Goal: Find contact information: Find contact information

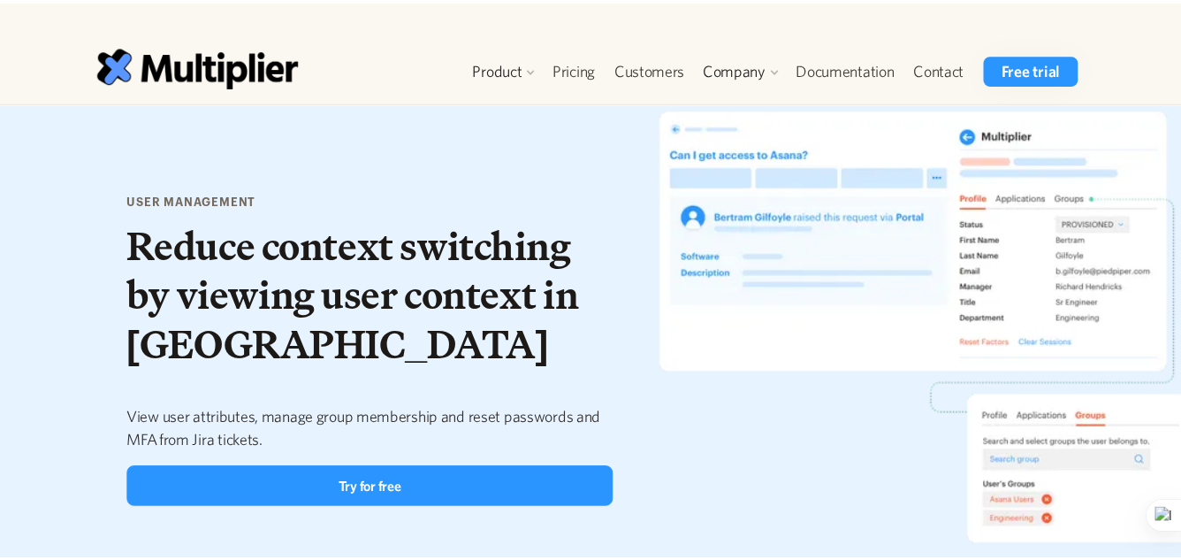
scroll to position [2374, 0]
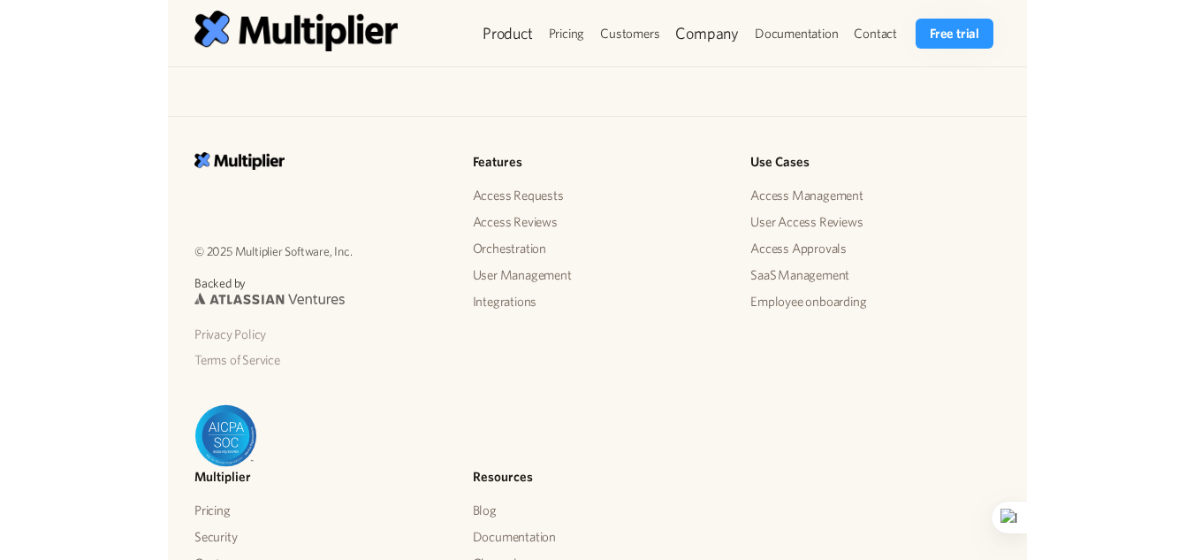
scroll to position [2325, 0]
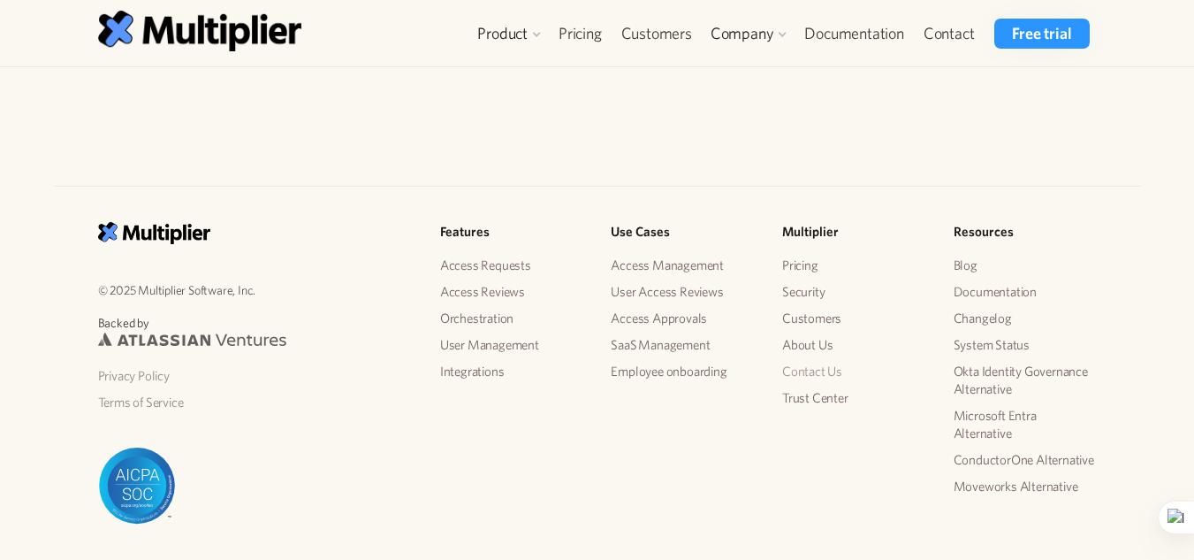
click at [806, 369] on link "Contact Us" at bounding box center [853, 371] width 143 height 27
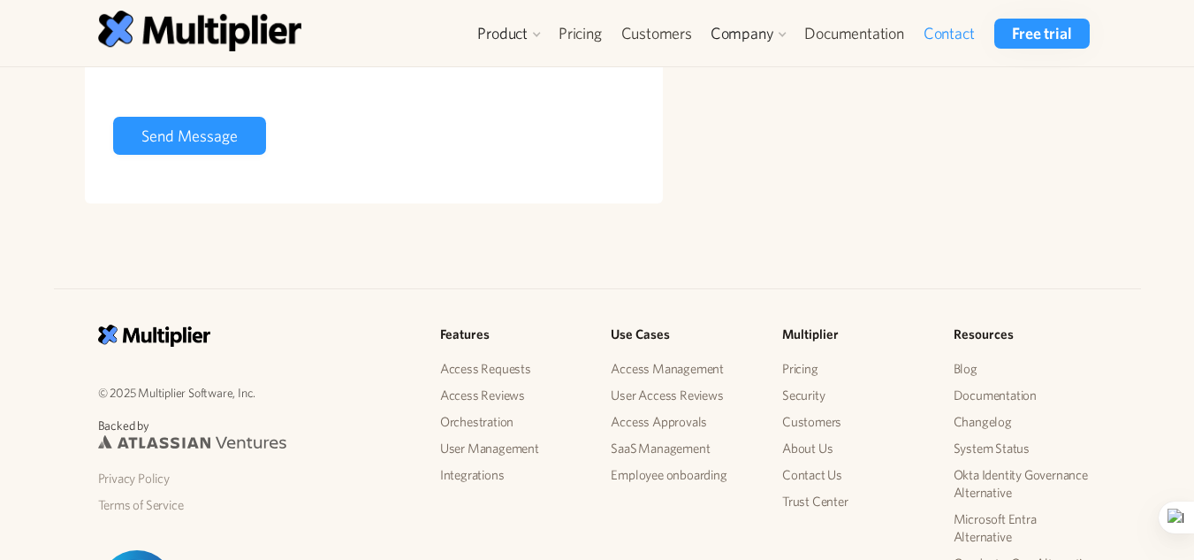
scroll to position [695, 0]
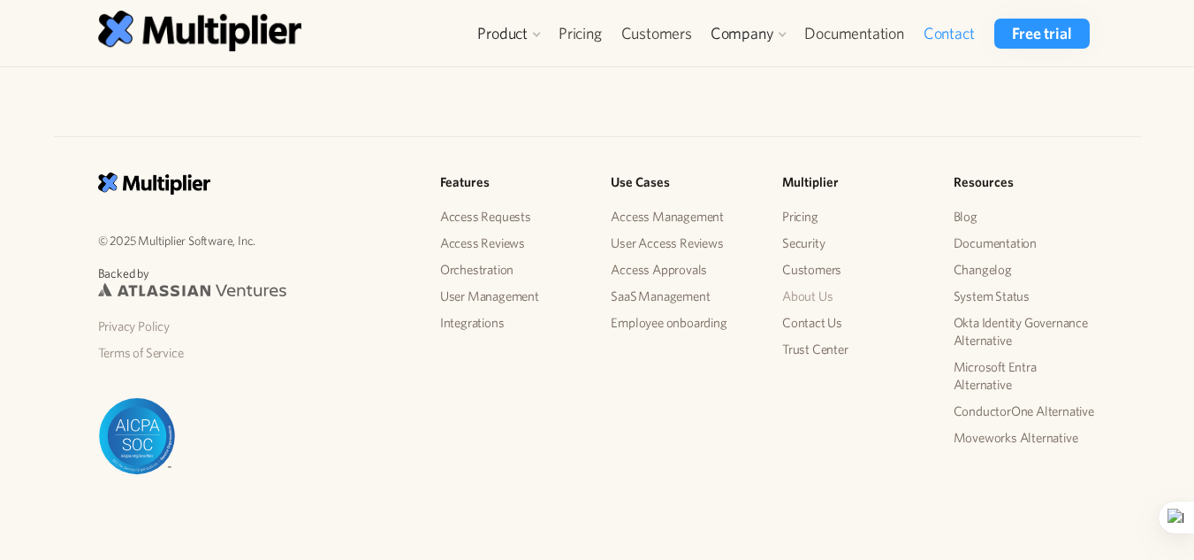
click at [811, 287] on link "About Us" at bounding box center [853, 296] width 143 height 27
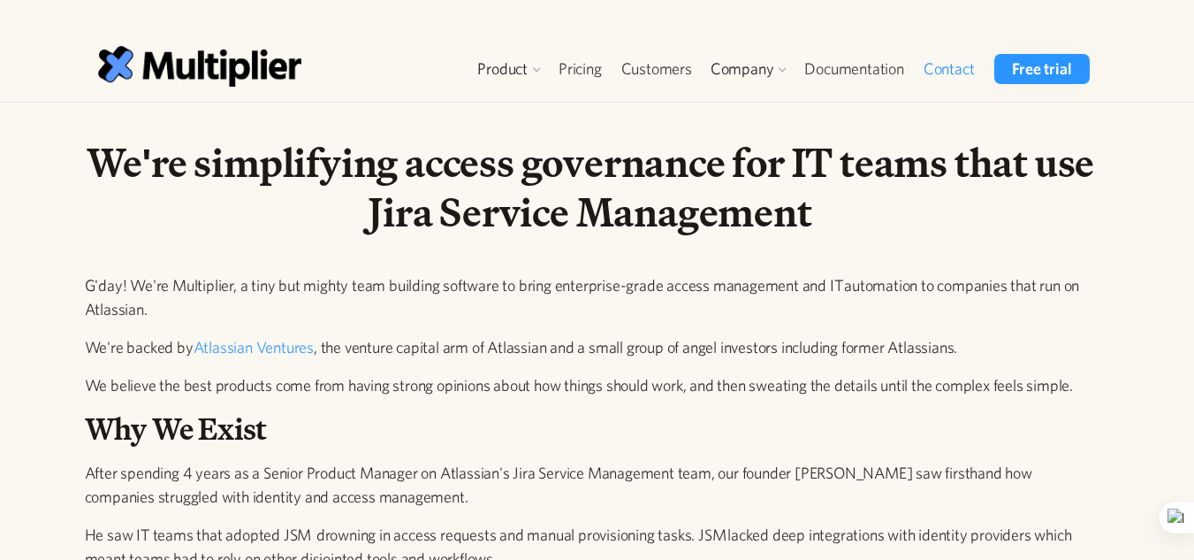
click at [943, 70] on link "Contact" at bounding box center [949, 69] width 71 height 30
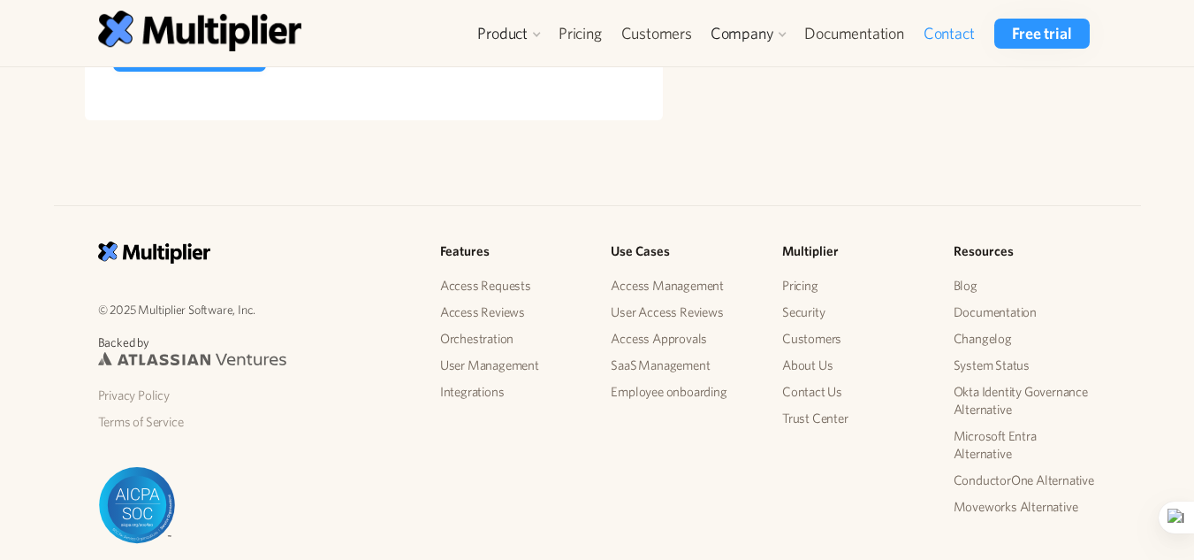
scroll to position [695, 0]
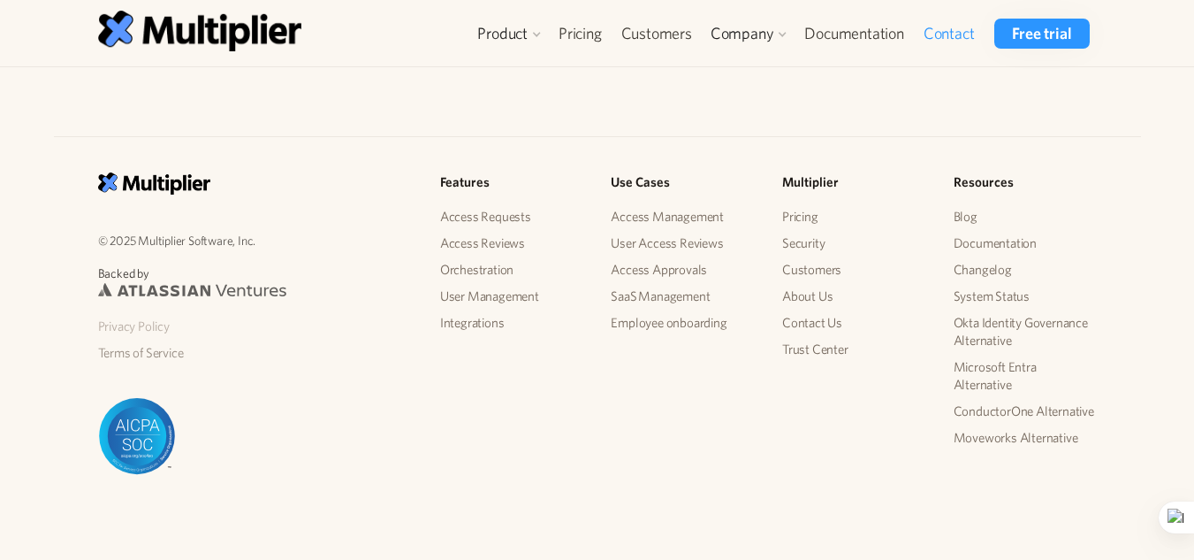
click at [111, 319] on link "Privacy Policy" at bounding box center [255, 326] width 314 height 27
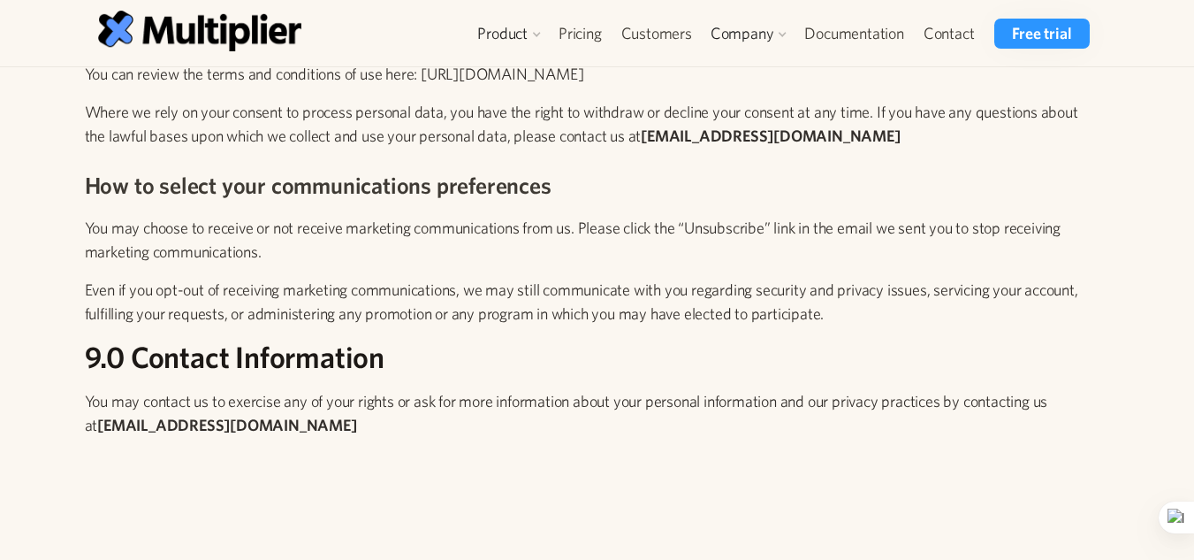
scroll to position [5618, 0]
